Goal: Task Accomplishment & Management: Complete application form

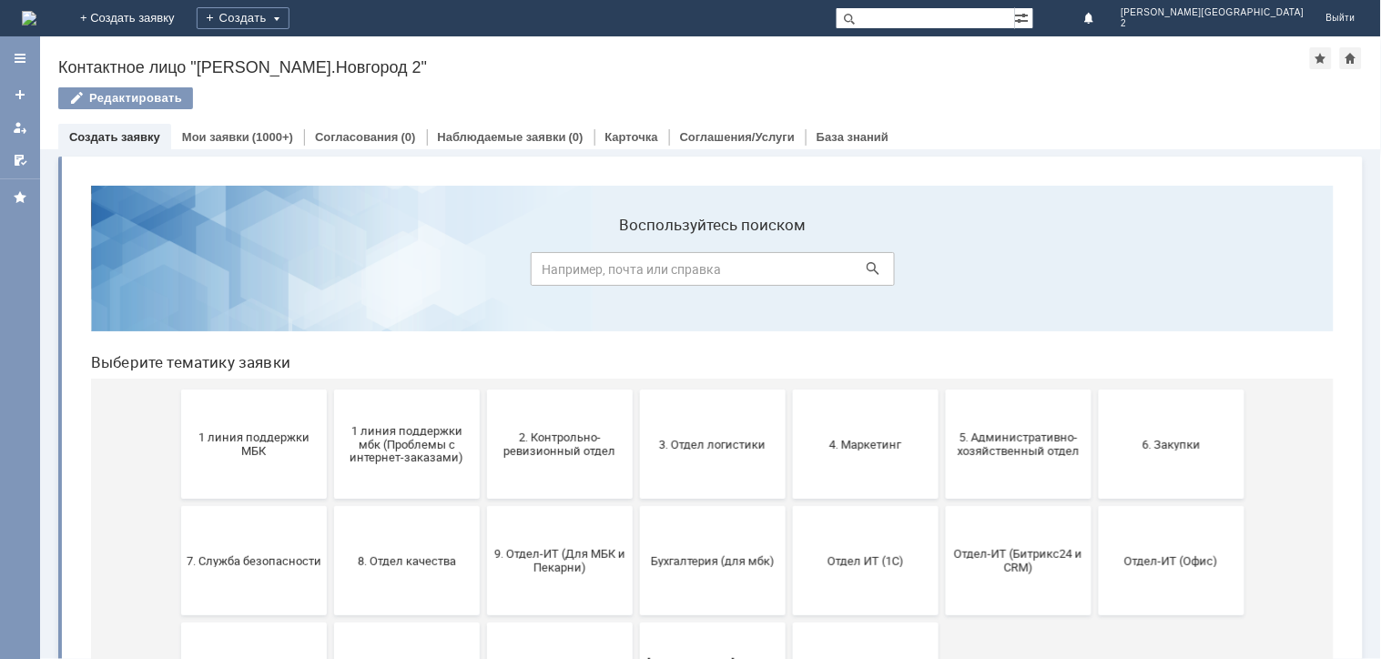
click at [188, 450] on span "1 линия поддержки МБК" at bounding box center [253, 443] width 135 height 27
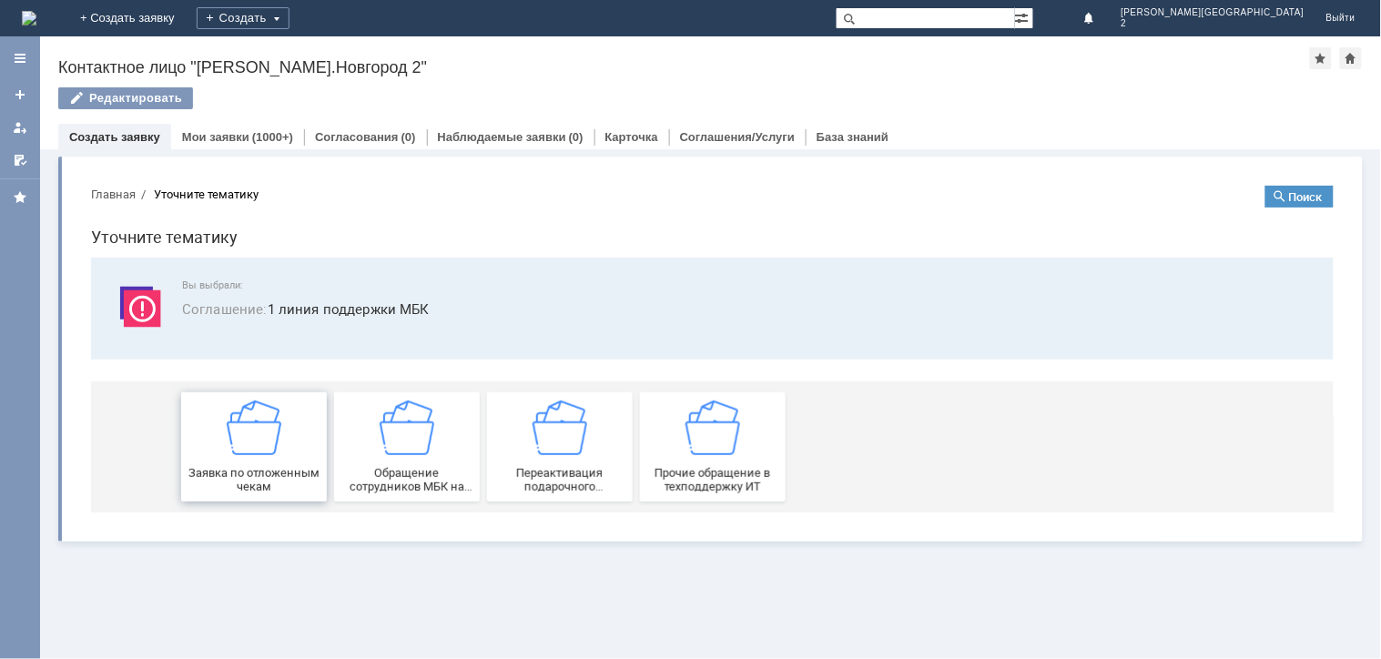
click at [188, 452] on div "Заявка по отложенным чекам" at bounding box center [253, 446] width 135 height 93
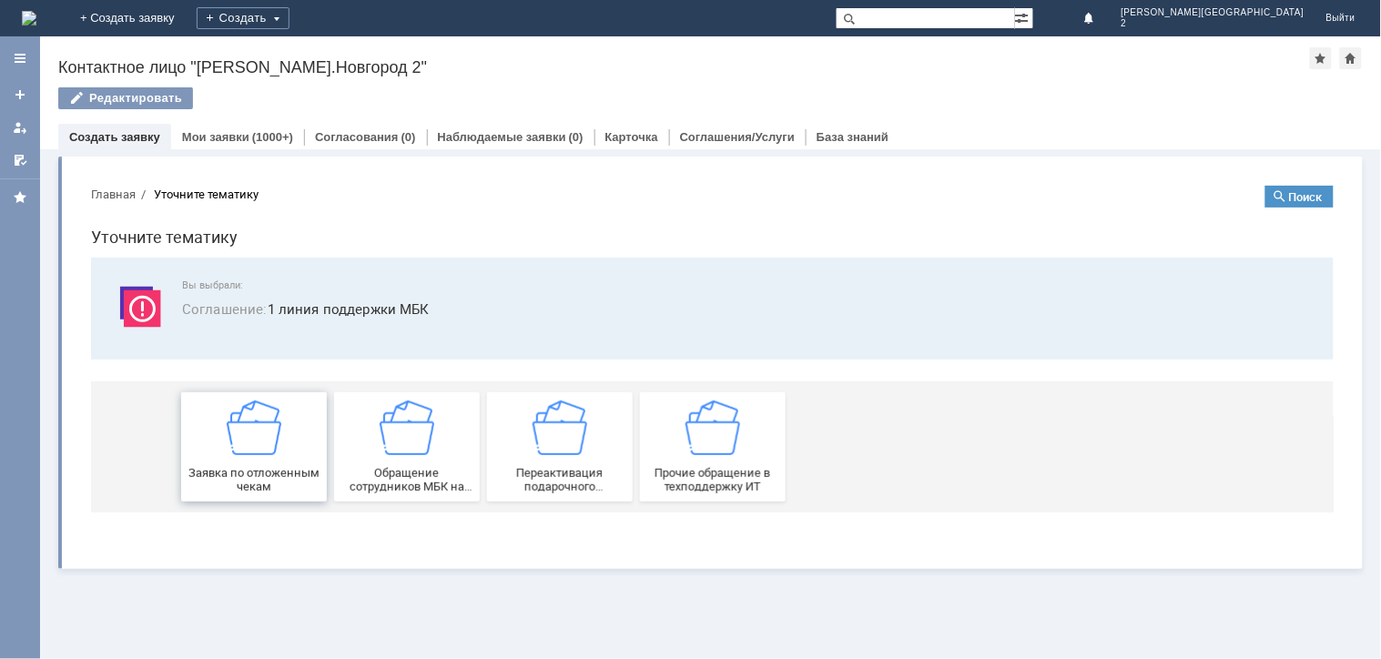
click at [188, 452] on html "Главная Уточните тематику Поиск Уточните тематику Вы выбрали: Соглашение : 1 ли…" at bounding box center [712, 348] width 1272 height 356
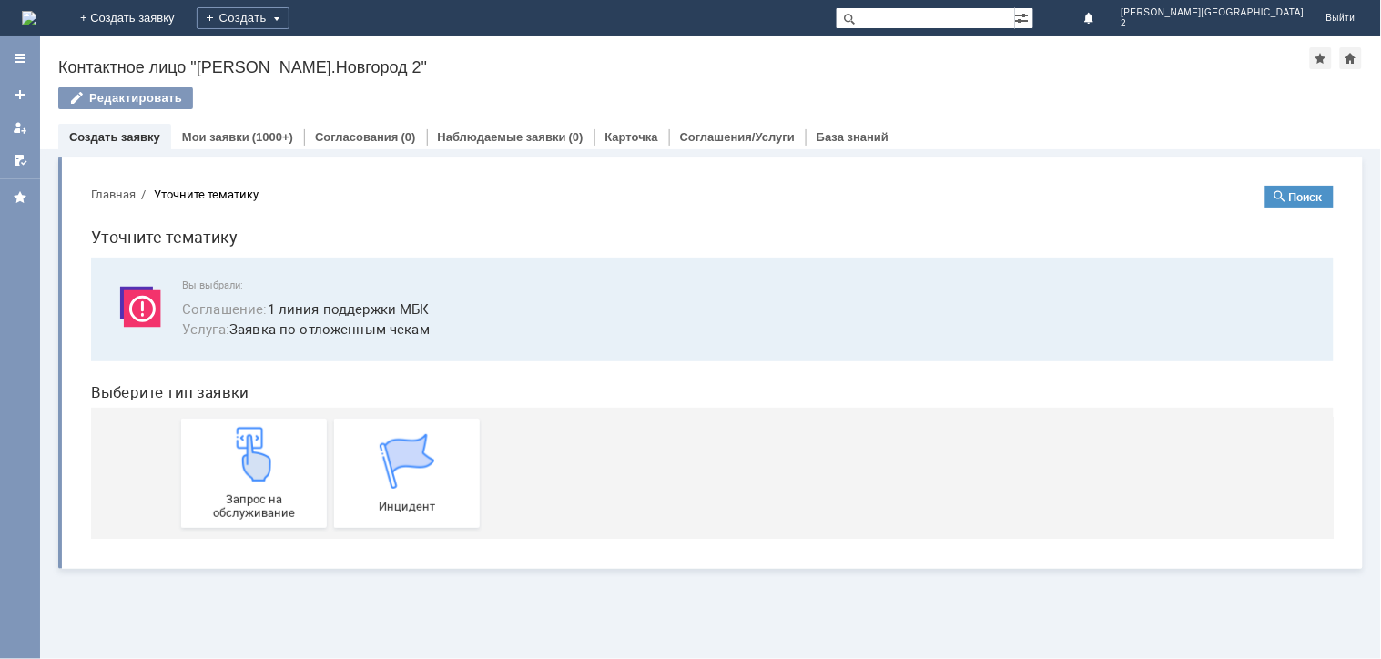
click at [188, 452] on div "Запрос на обслуживание" at bounding box center [253, 472] width 135 height 93
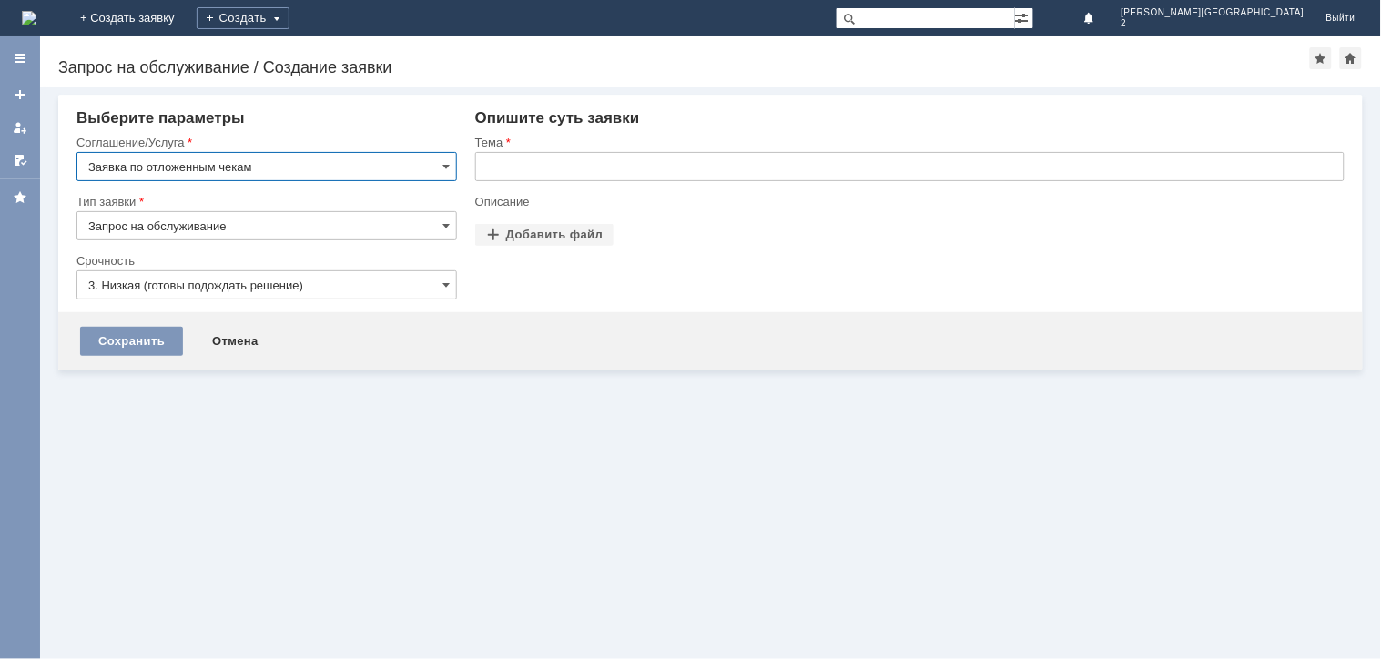
drag, startPoint x: 588, startPoint y: 150, endPoint x: 577, endPoint y: 176, distance: 27.7
click at [580, 168] on div "Тема" at bounding box center [910, 164] width 870 height 59
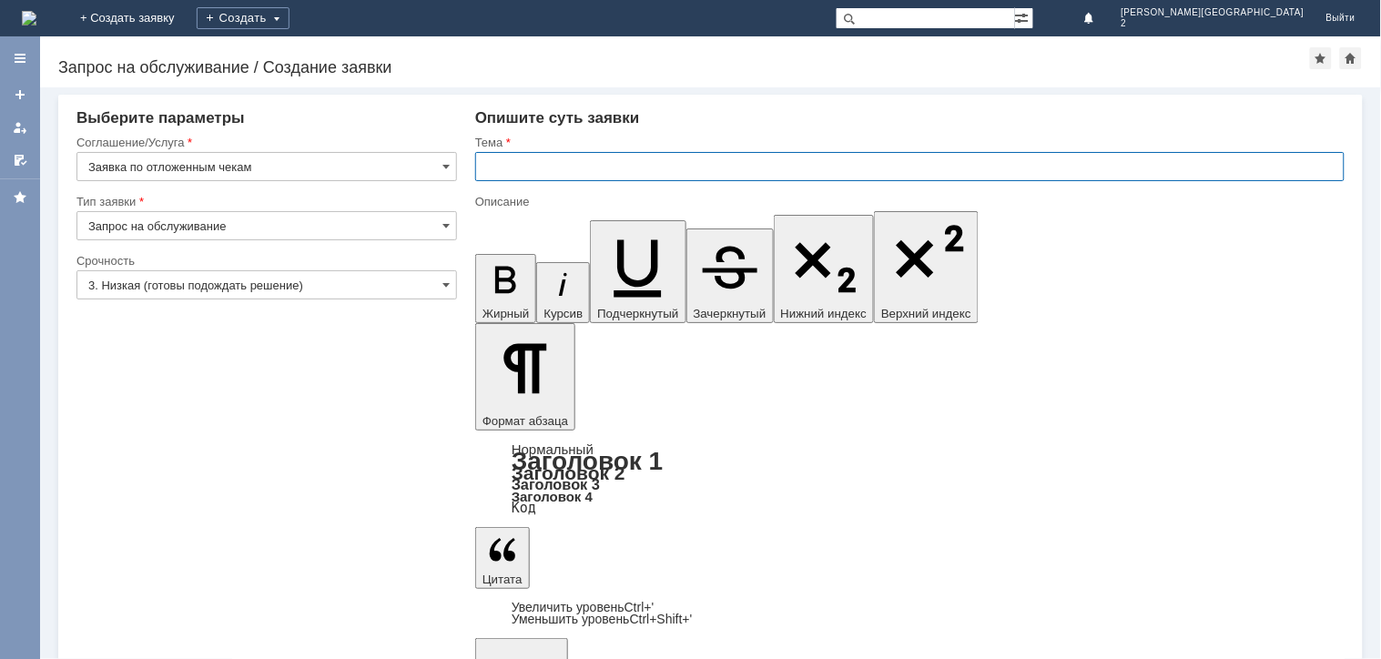
click at [617, 160] on input "text" at bounding box center [910, 166] width 870 height 29
paste input "отложенные чеки [DATE]"
type input "отложенные чеки [DATE]"
click at [296, 307] on div at bounding box center [266, 306] width 381 height 13
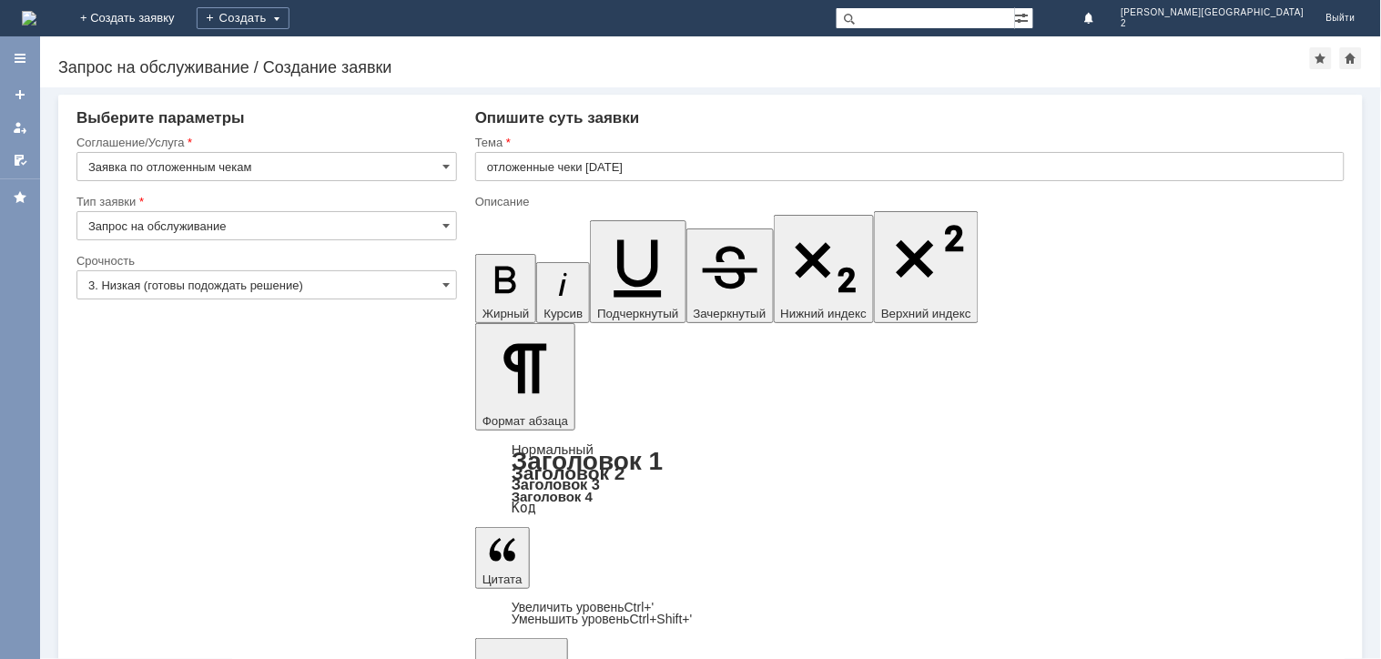
click at [340, 301] on div at bounding box center [266, 306] width 381 height 13
click at [402, 284] on input "3. Низкая (готовы подождать решение)" at bounding box center [266, 284] width 381 height 29
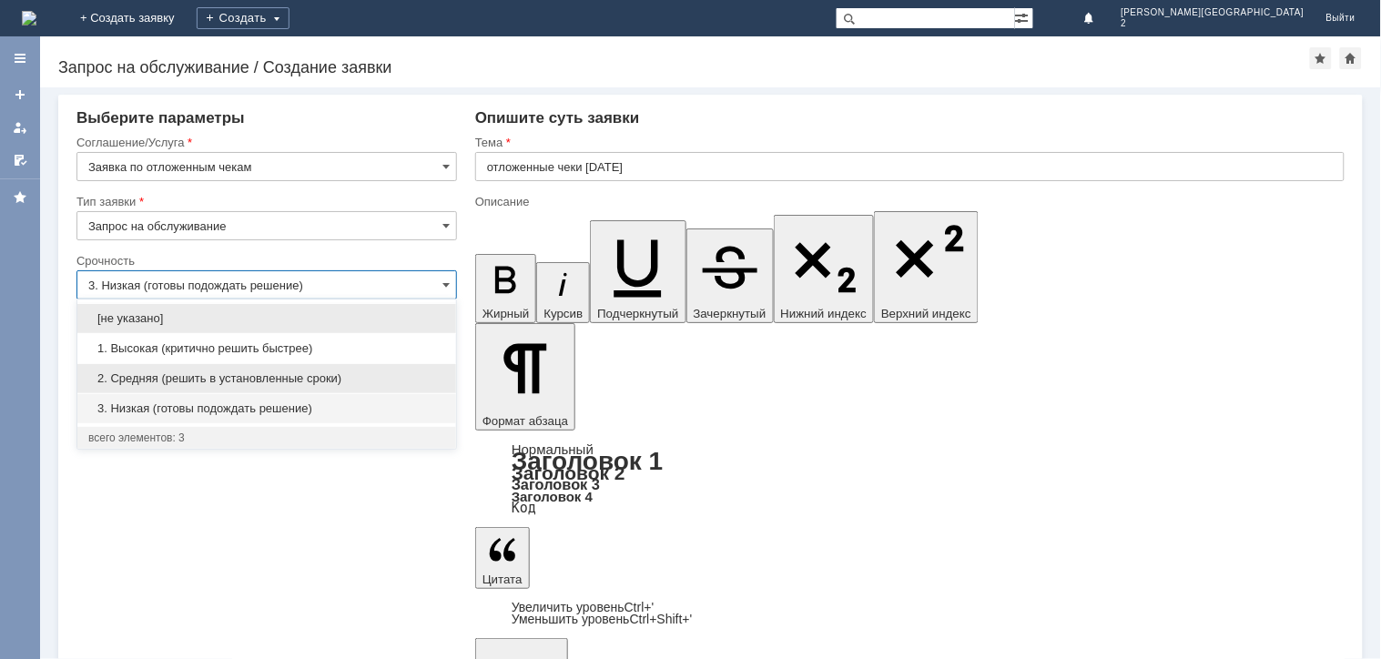
click at [335, 373] on span "2. Средняя (решить в установленные сроки)" at bounding box center [266, 378] width 357 height 15
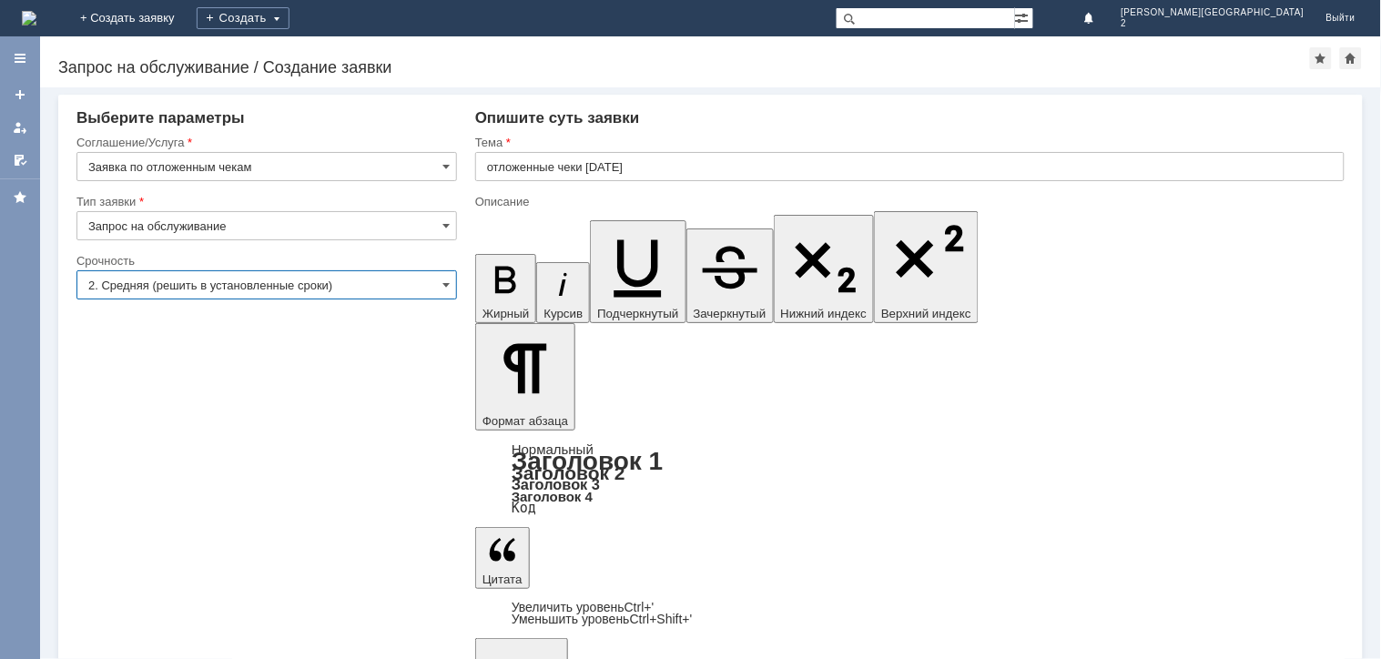
type input "2. Средняя (решить в установленные сроки)"
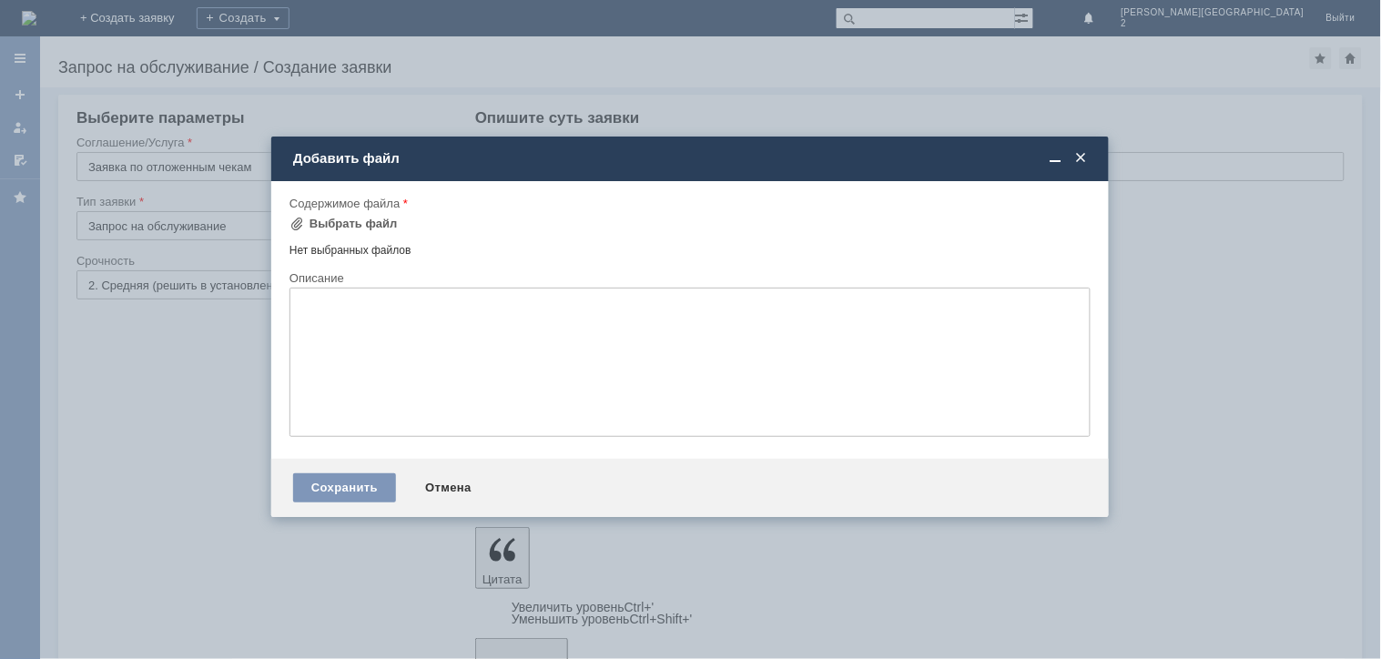
click at [346, 469] on div "Сохранить Отмена" at bounding box center [690, 488] width 838 height 58
click at [340, 474] on div "Сохранить Отмена" at bounding box center [690, 488] width 838 height 58
click at [335, 474] on div "Сохранить Отмена" at bounding box center [690, 488] width 838 height 58
drag, startPoint x: 325, startPoint y: 499, endPoint x: 353, endPoint y: 424, distance: 79.8
click at [326, 495] on div "Сохранить" at bounding box center [344, 487] width 103 height 29
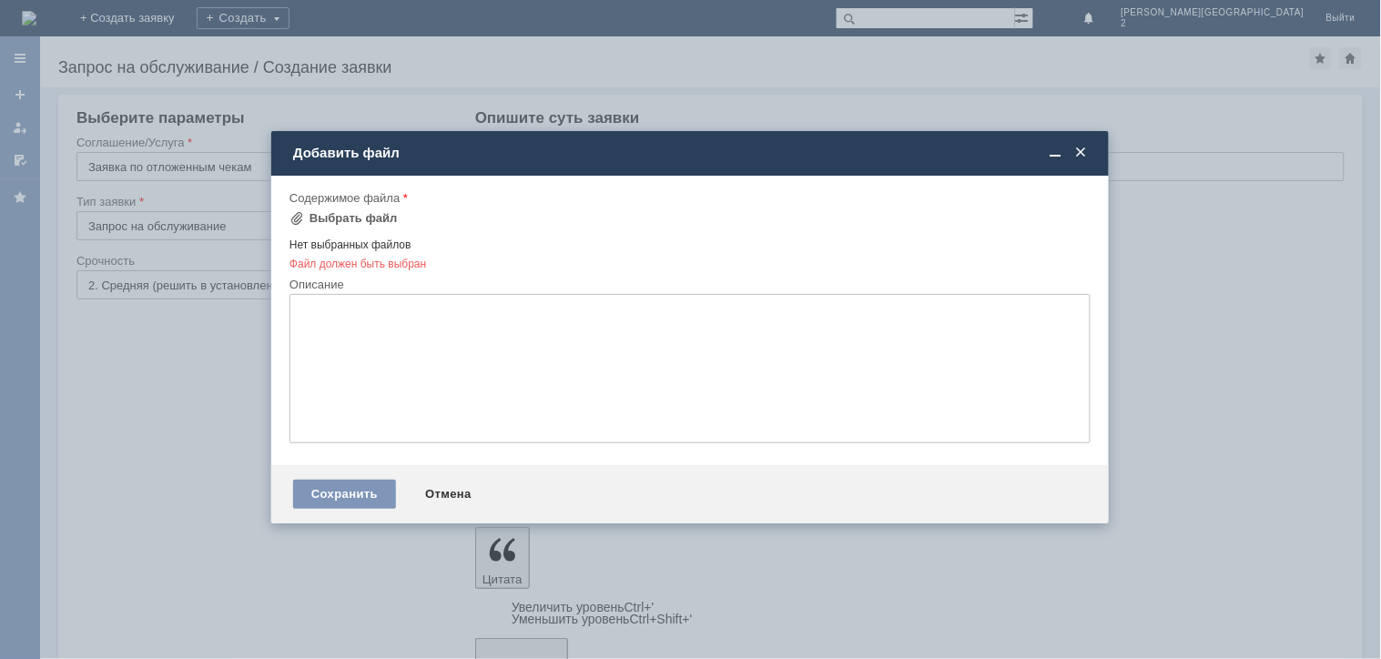
click at [366, 231] on div "Нет выбранных файлов" at bounding box center [690, 241] width 801 height 21
click at [375, 219] on div "Выбрать файл" at bounding box center [354, 218] width 88 height 15
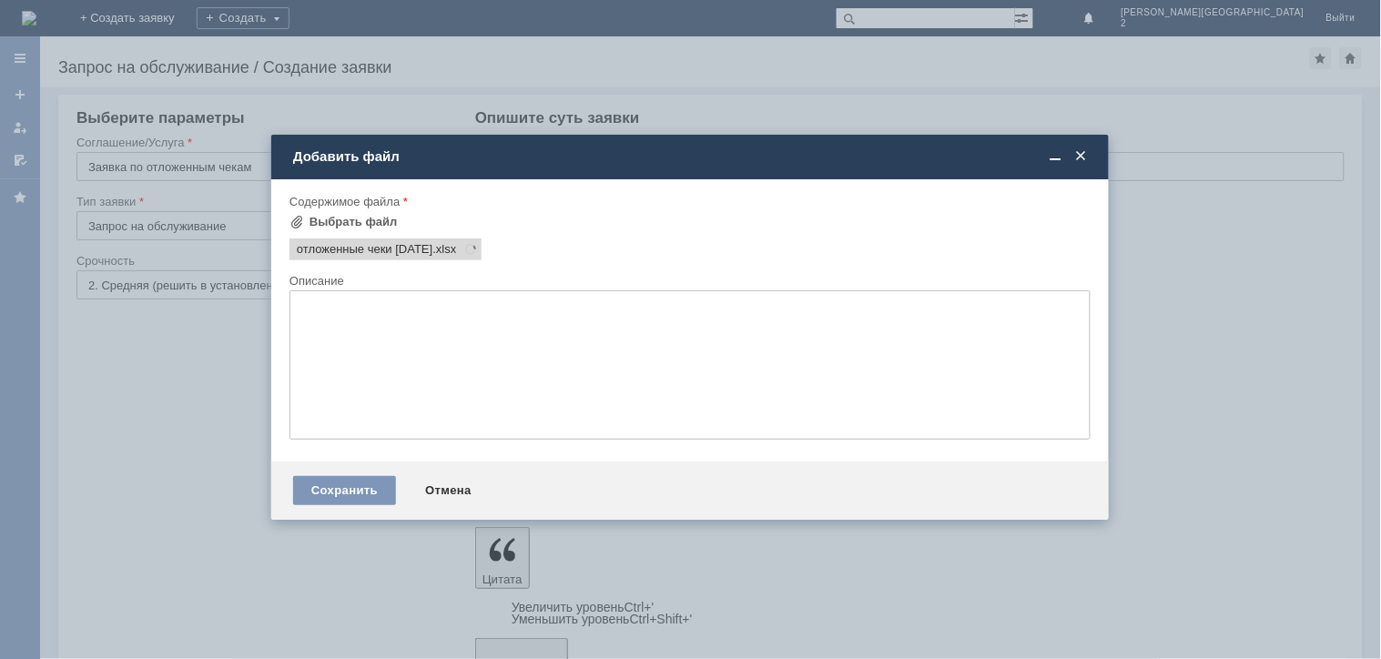
click at [264, 64] on div at bounding box center [690, 329] width 1381 height 659
click at [362, 488] on div "Сохранить" at bounding box center [344, 490] width 103 height 29
